Goal: Find specific page/section: Find specific page/section

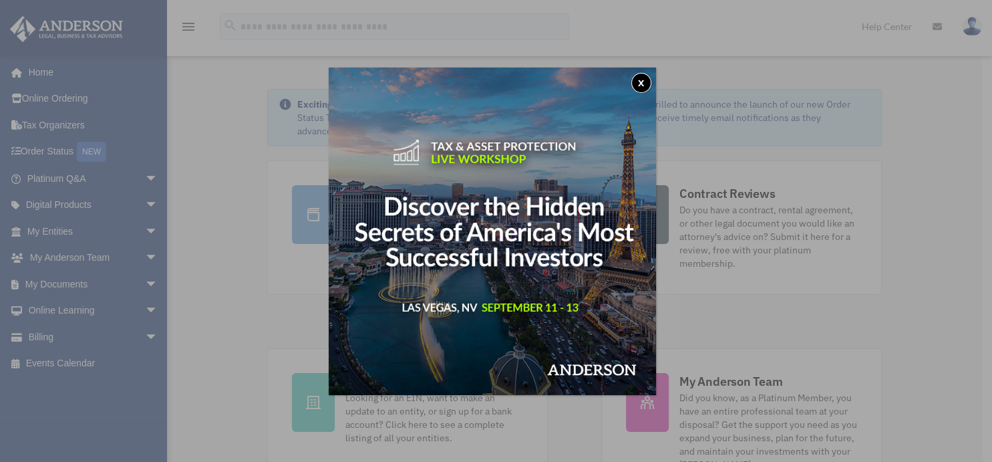
click at [645, 86] on button "x" at bounding box center [641, 83] width 20 height 20
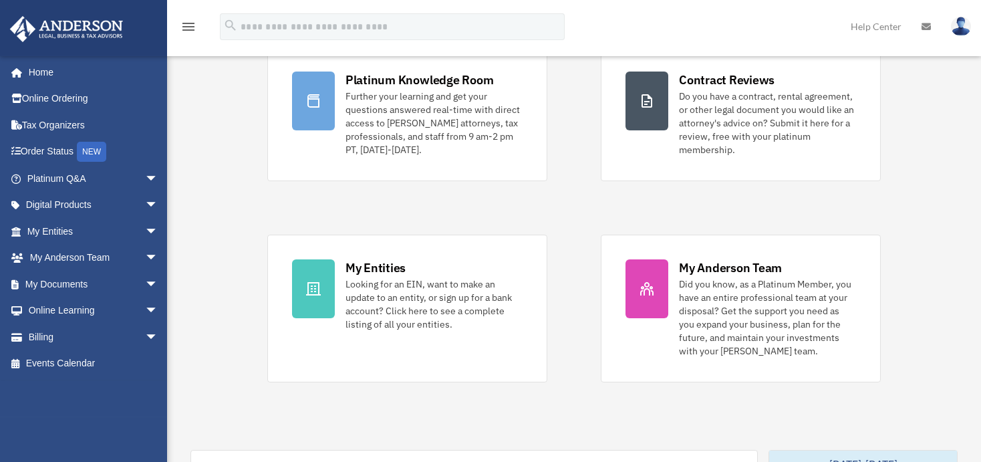
scroll to position [118, 0]
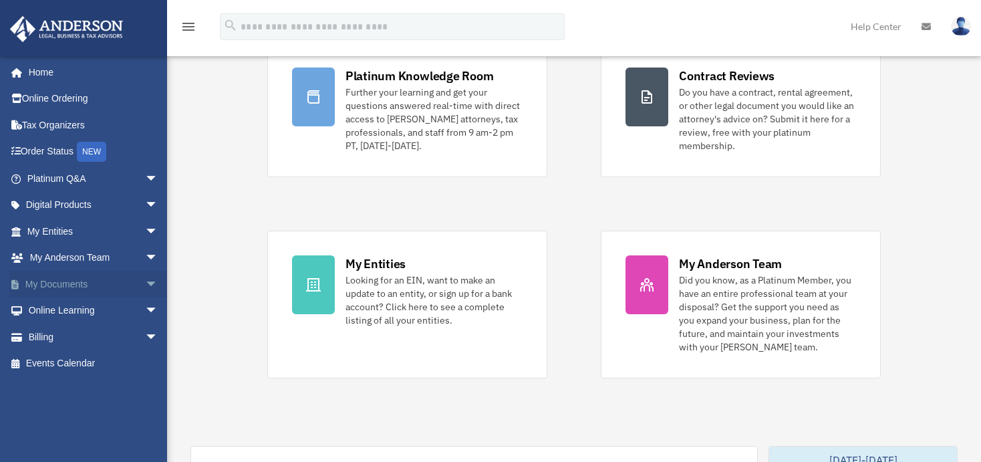
click at [46, 285] on link "My Documents arrow_drop_down" at bounding box center [93, 284] width 169 height 27
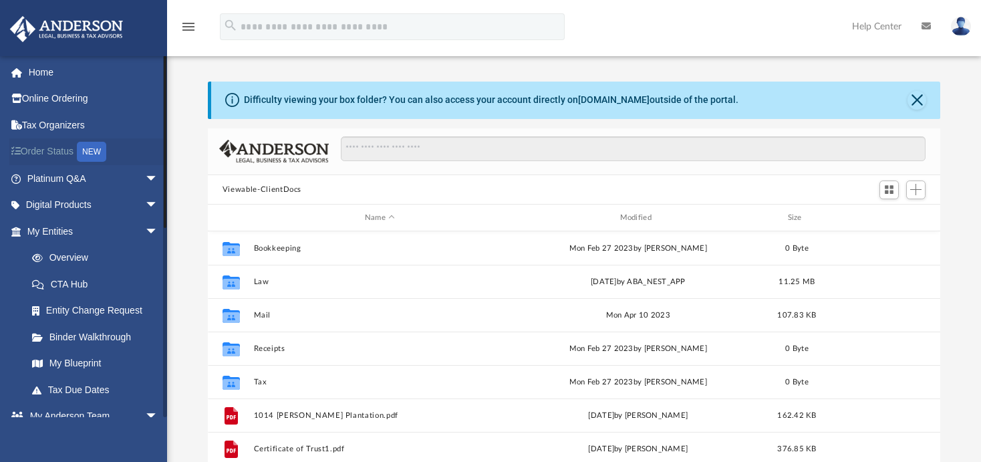
click at [52, 147] on link "Order Status NEW" at bounding box center [93, 151] width 169 height 27
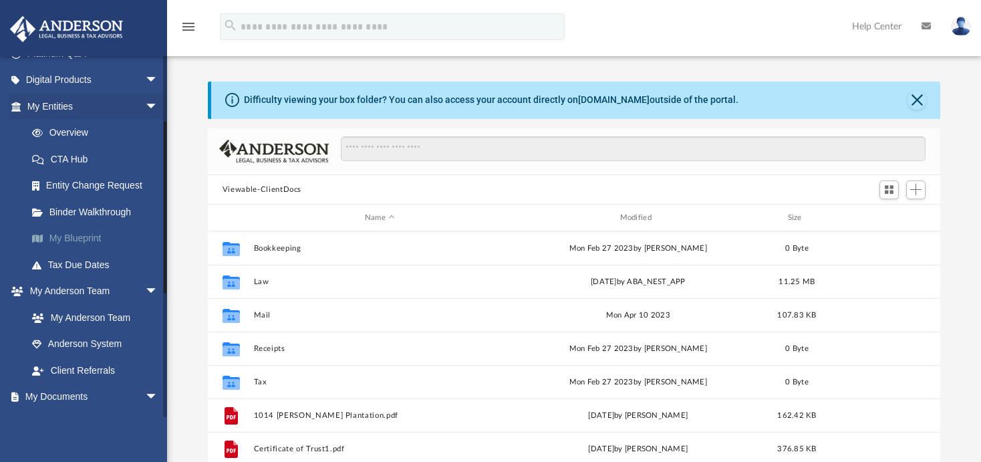
scroll to position [171, 0]
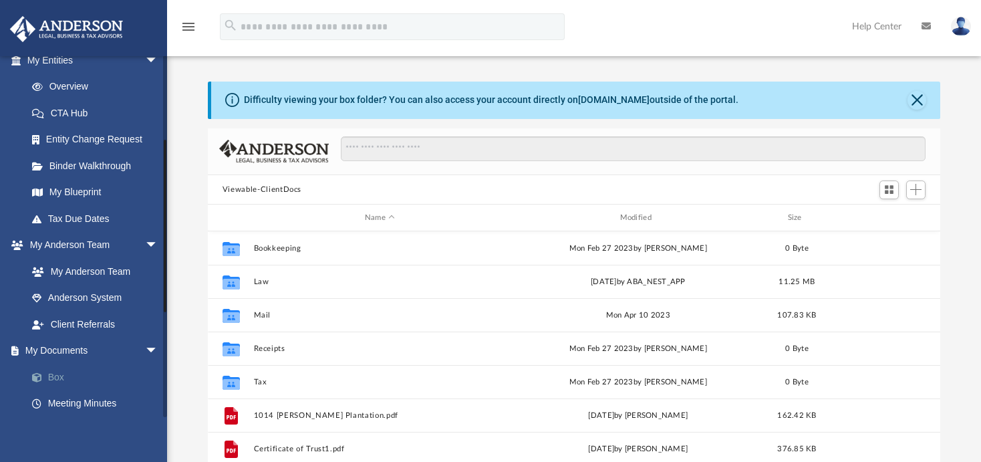
click at [60, 370] on link "Box" at bounding box center [99, 376] width 160 height 27
click at [51, 376] on link "Box" at bounding box center [99, 376] width 160 height 27
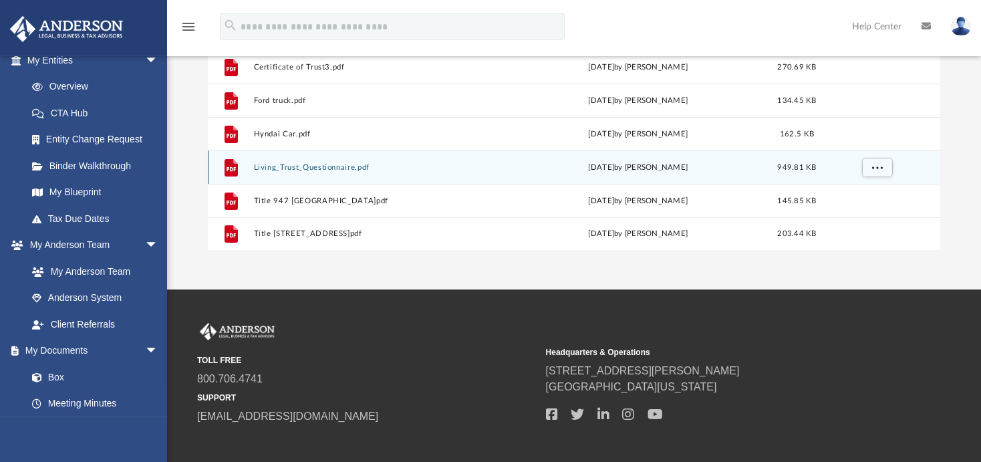
scroll to position [259, 0]
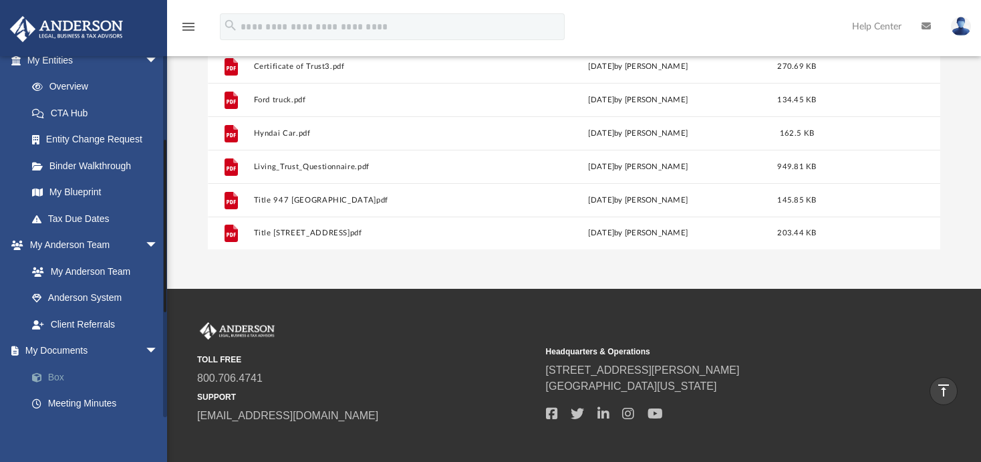
click at [59, 376] on link "Box" at bounding box center [99, 376] width 160 height 27
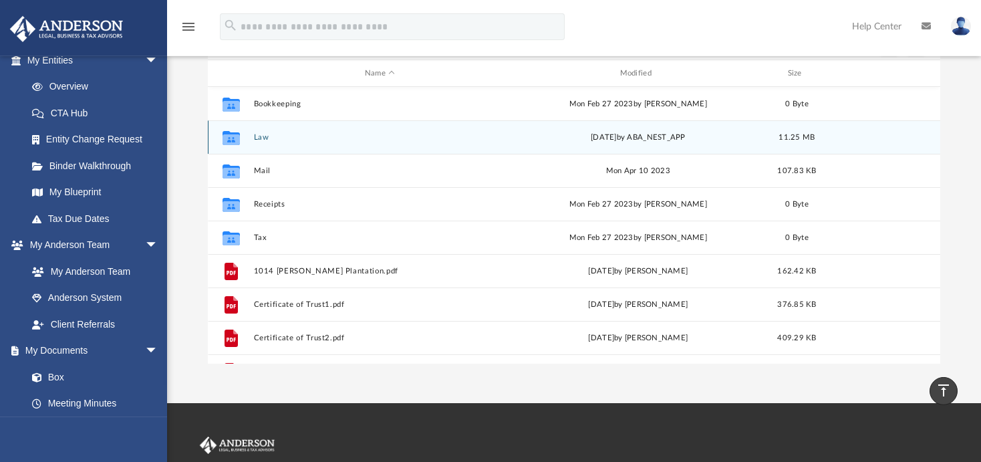
scroll to position [141, 0]
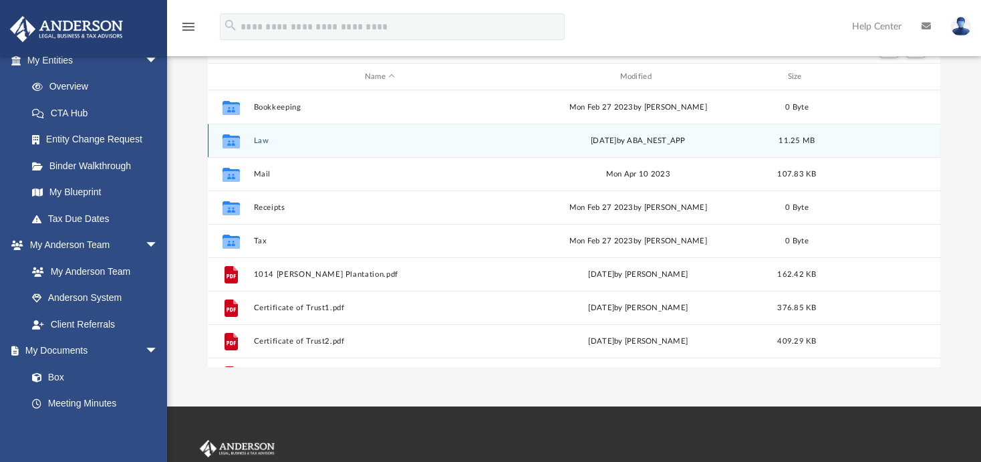
click at [263, 142] on button "Law" at bounding box center [379, 140] width 253 height 9
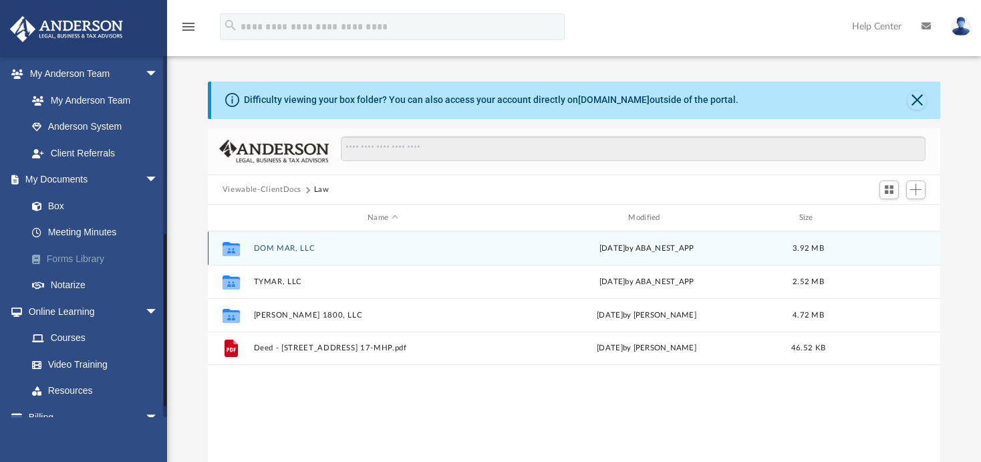
scroll to position [384, 0]
